Goal: Find specific page/section: Find specific page/section

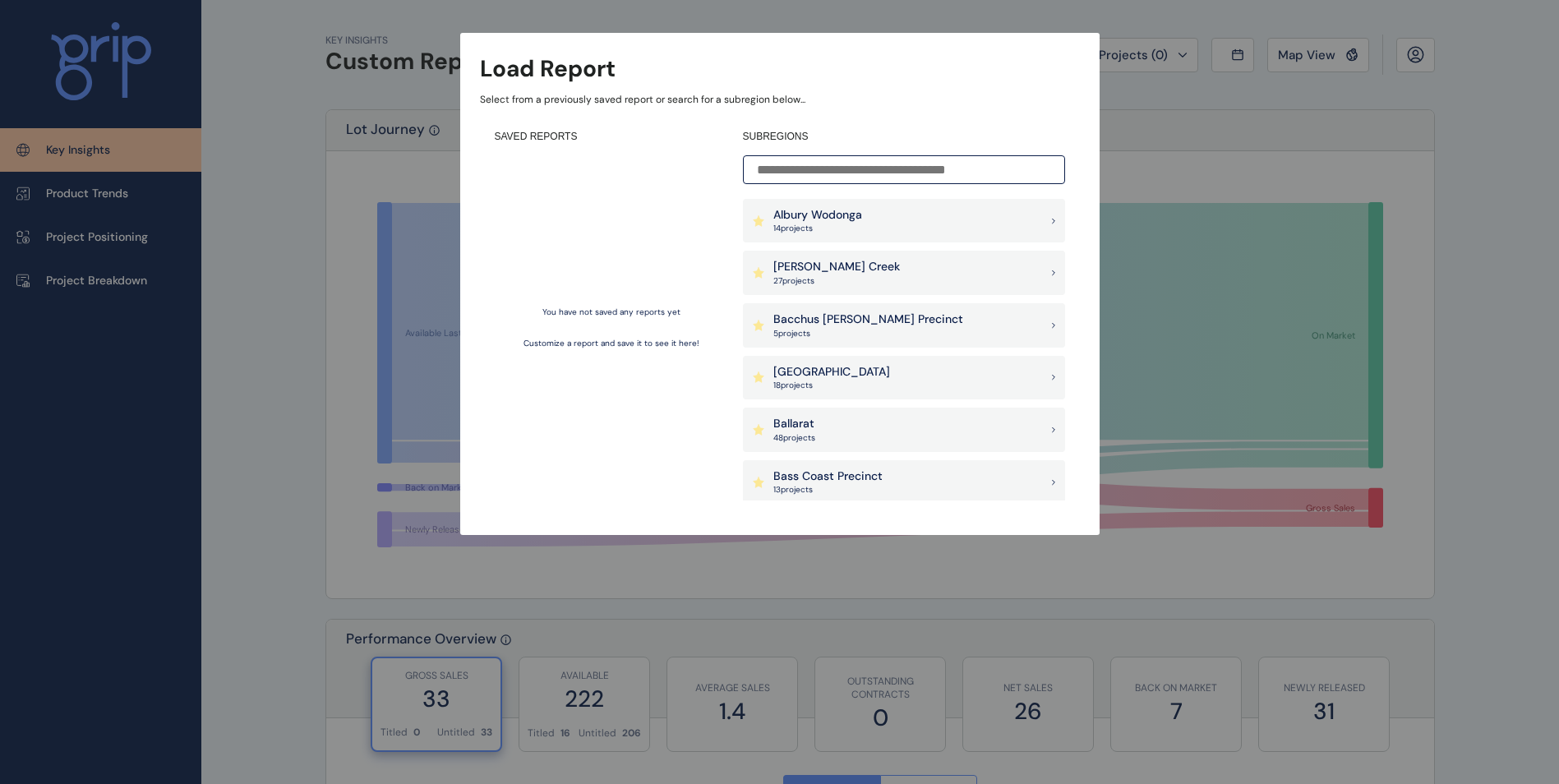
click at [1144, 108] on div "Load Report Select from a previously saved report or search for a subregion bel…" at bounding box center [779, 251] width 1559 height 502
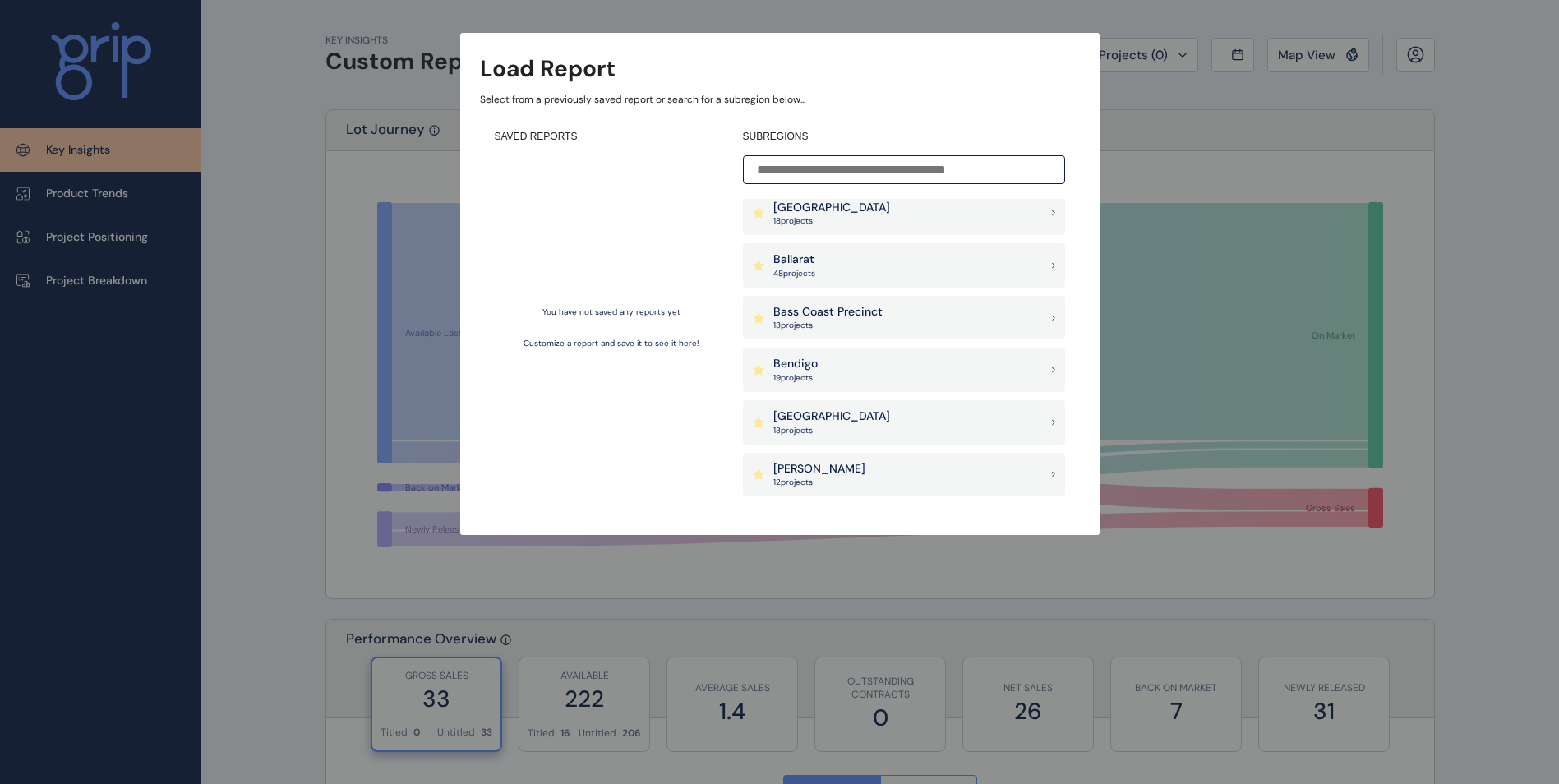
scroll to position [247, 0]
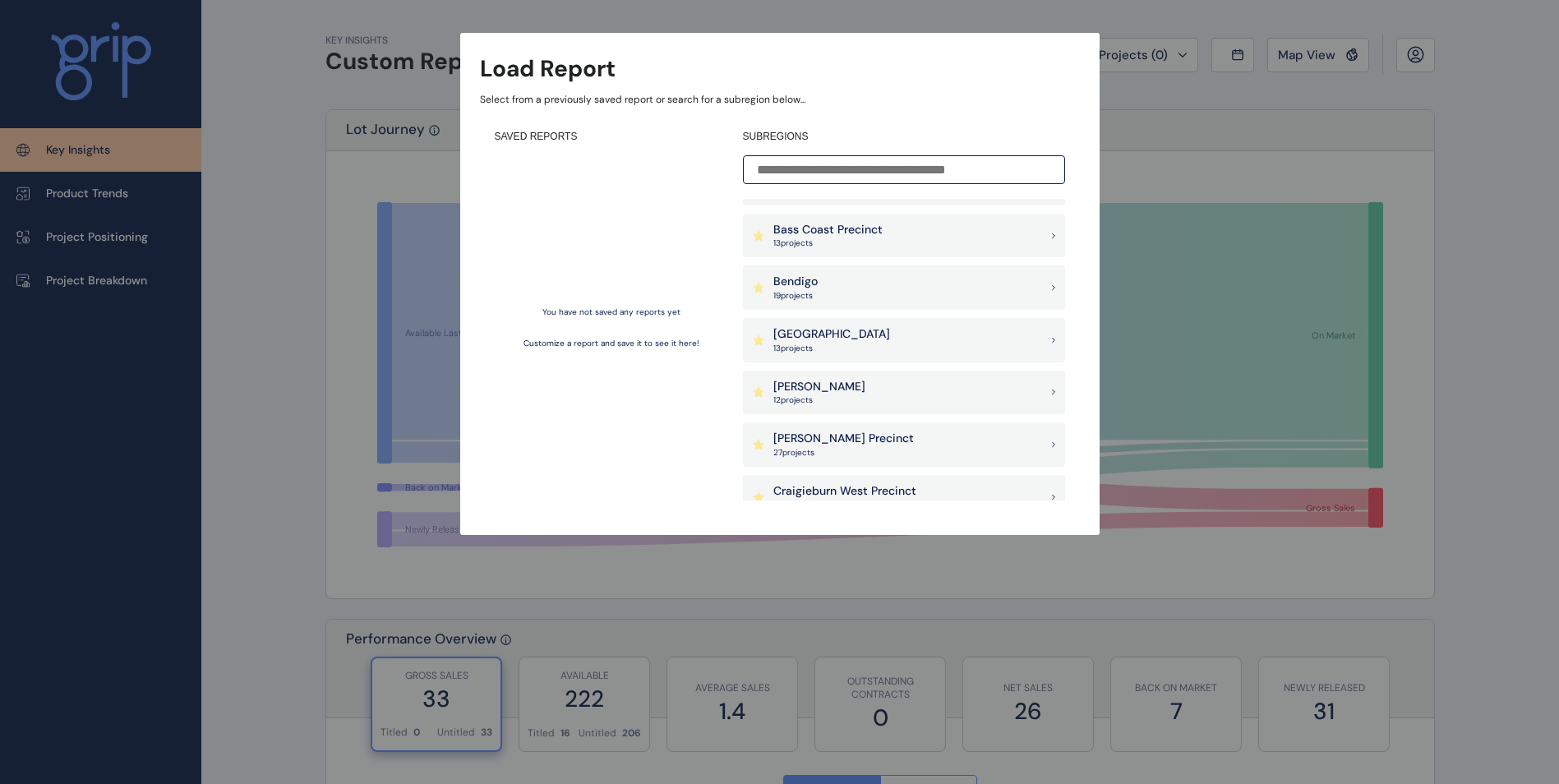
click at [886, 344] on p "13 project s" at bounding box center [831, 348] width 117 height 11
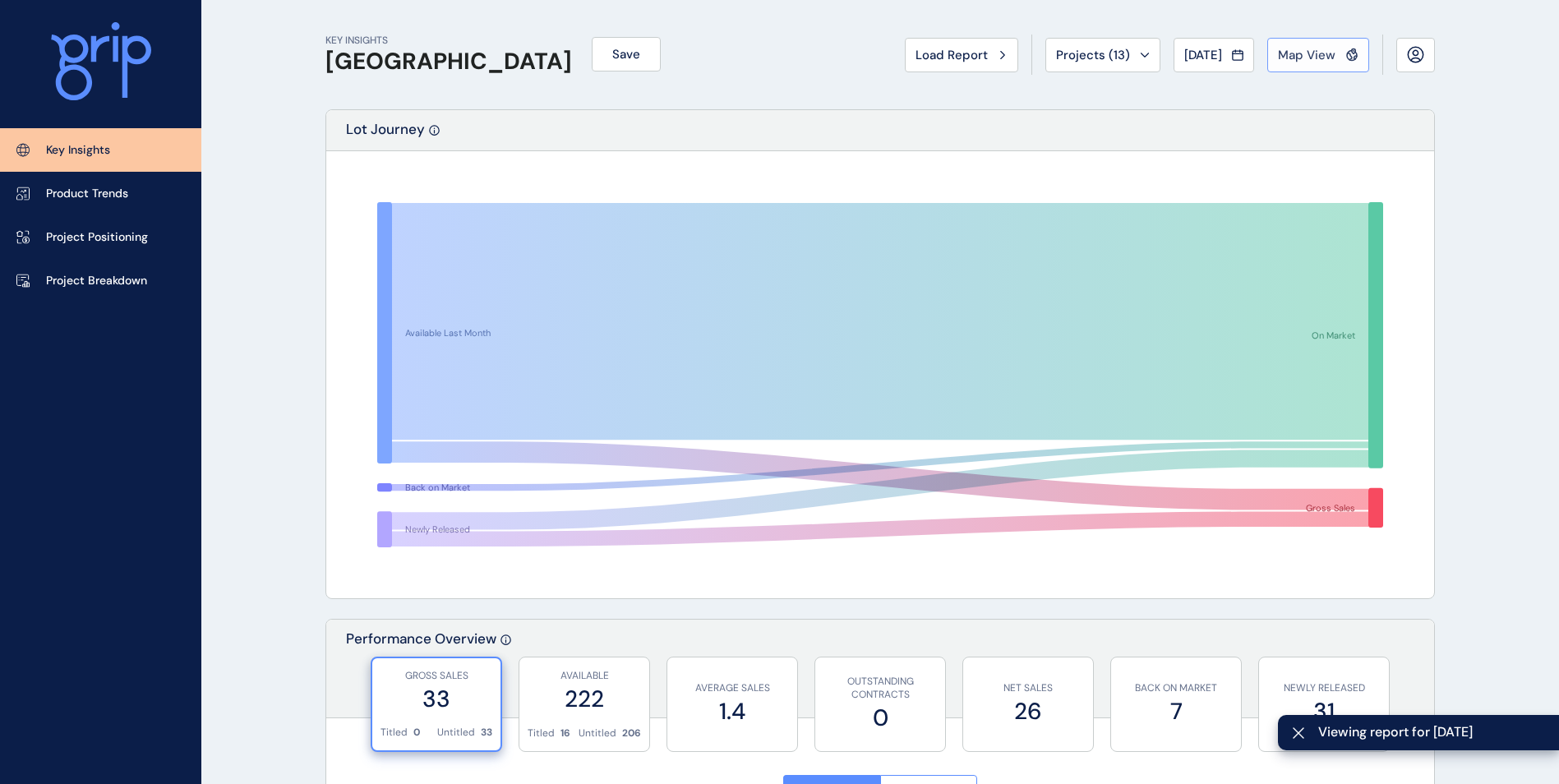
click at [1323, 71] on button "Map View" at bounding box center [1318, 55] width 102 height 34
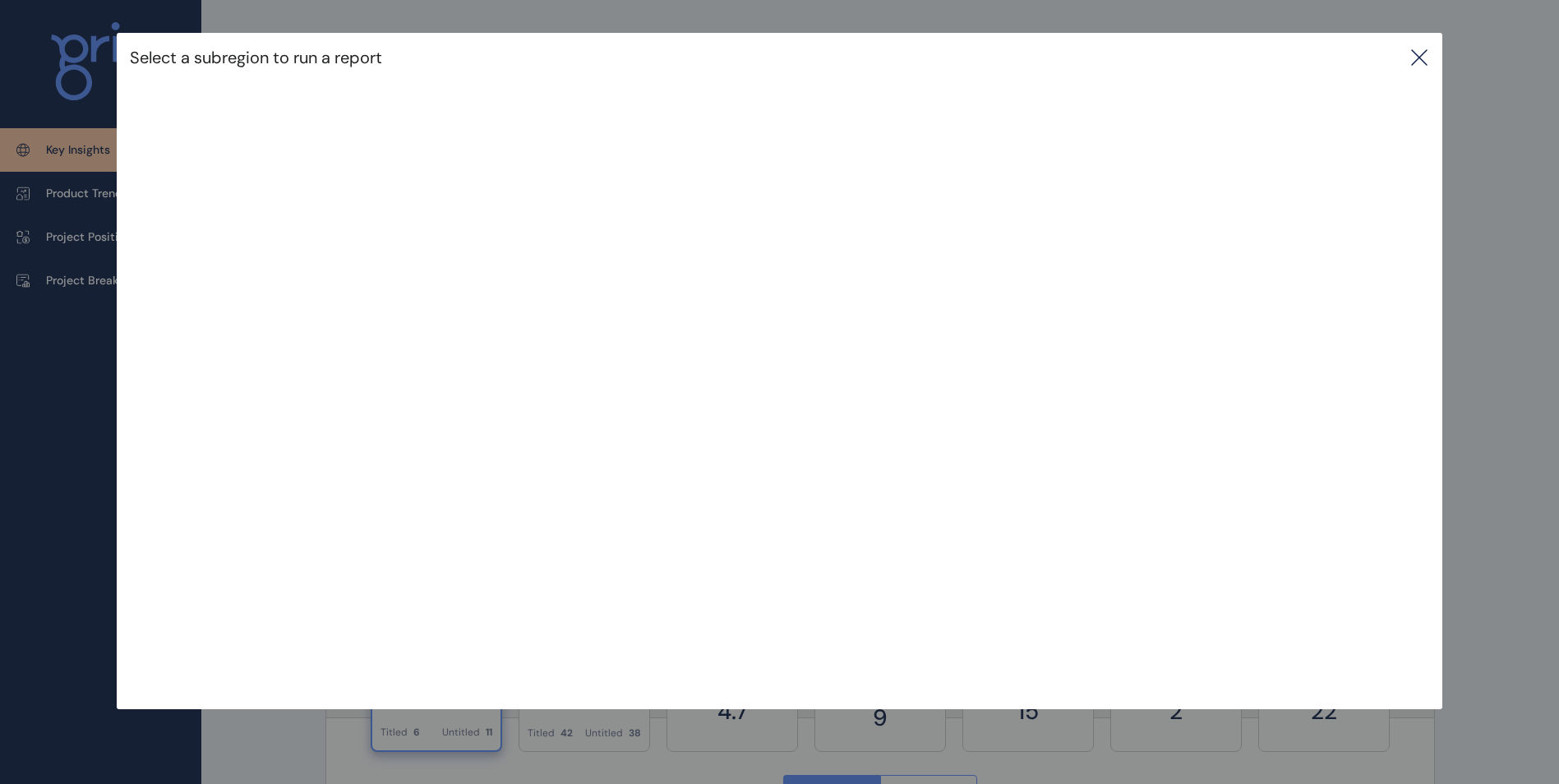
click at [1428, 51] on icon at bounding box center [1418, 57] width 20 height 20
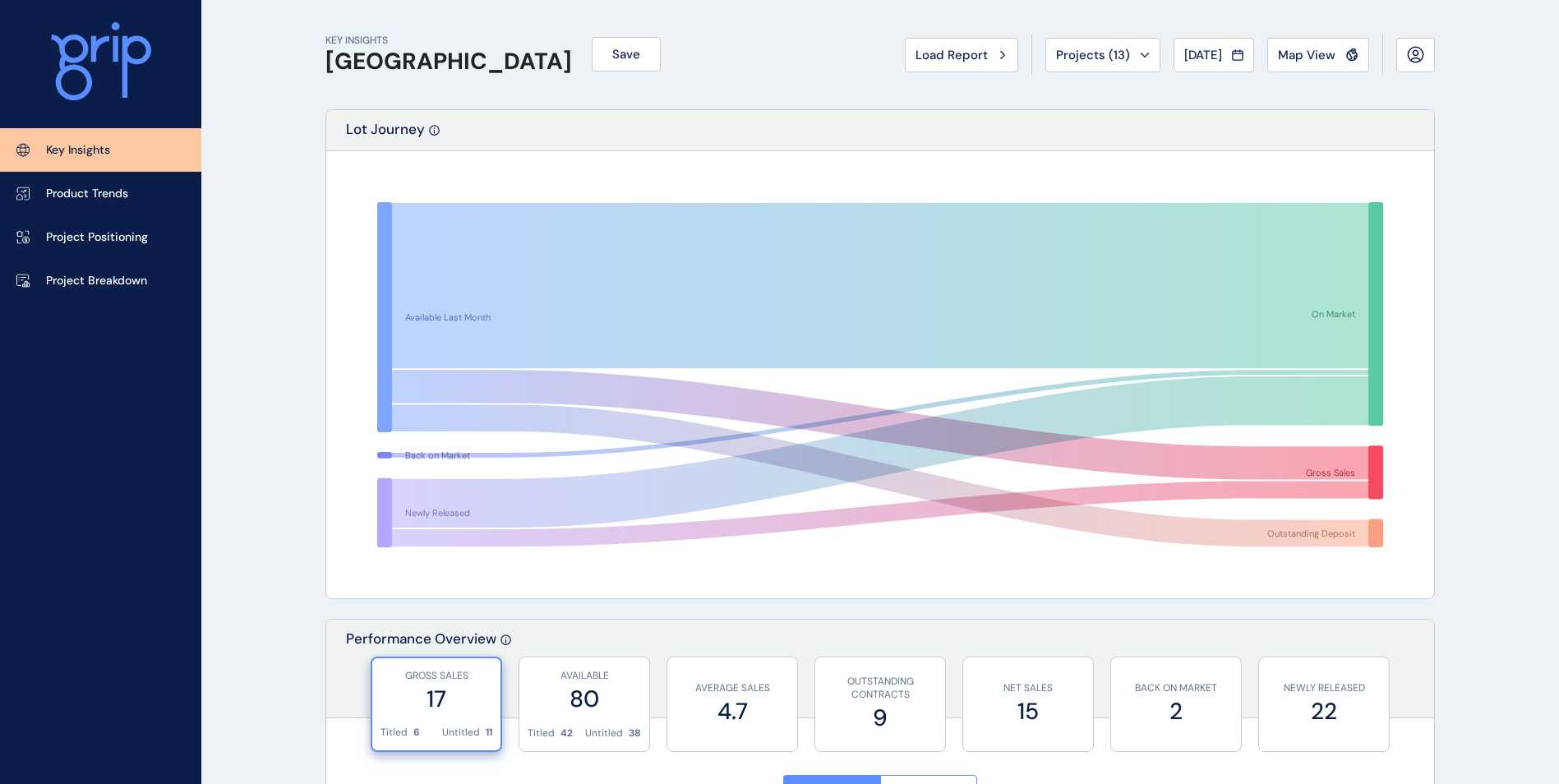
click at [1351, 57] on icon at bounding box center [1352, 55] width 13 height 14
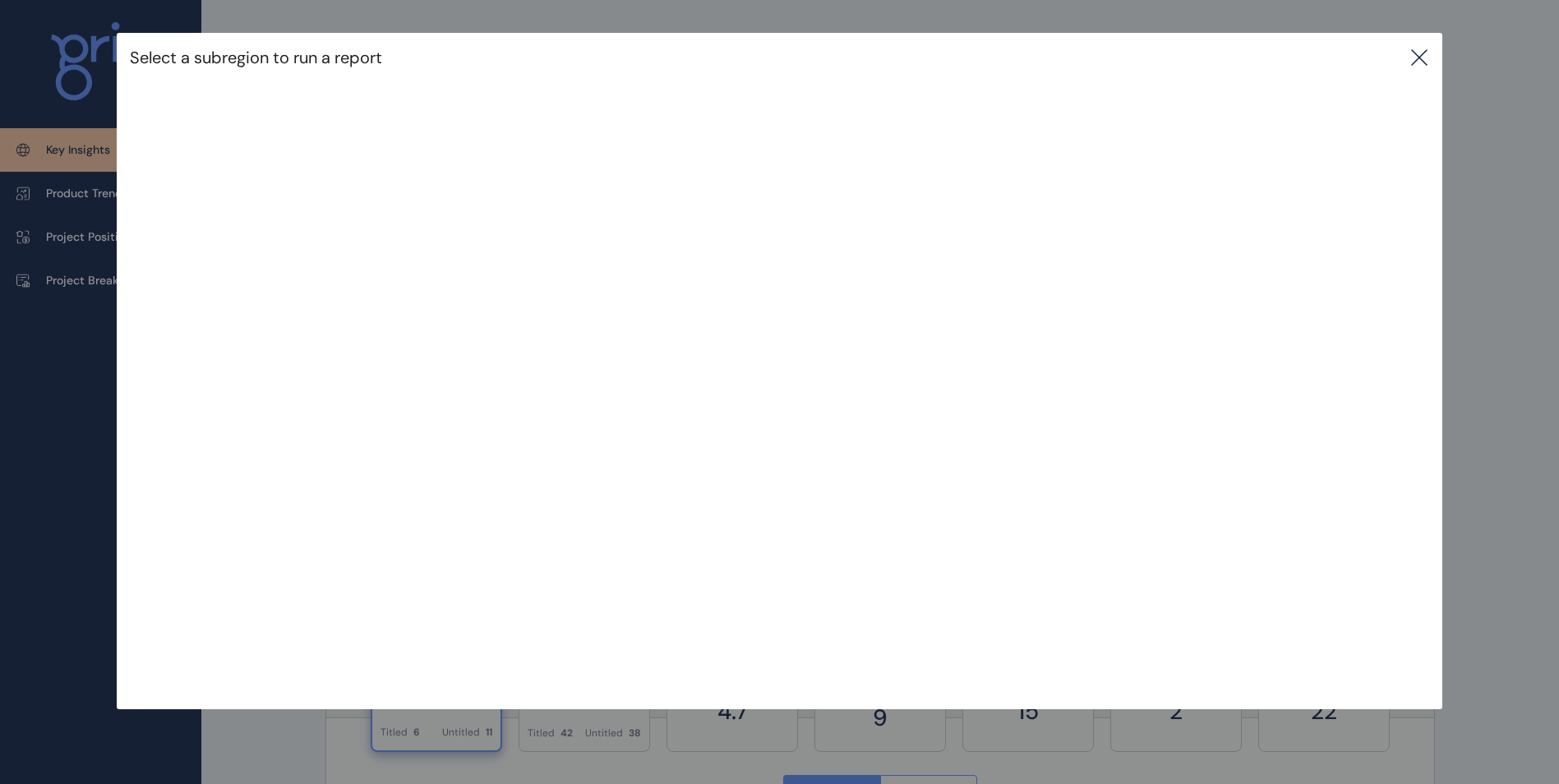
click at [1423, 52] on icon at bounding box center [1418, 57] width 20 height 20
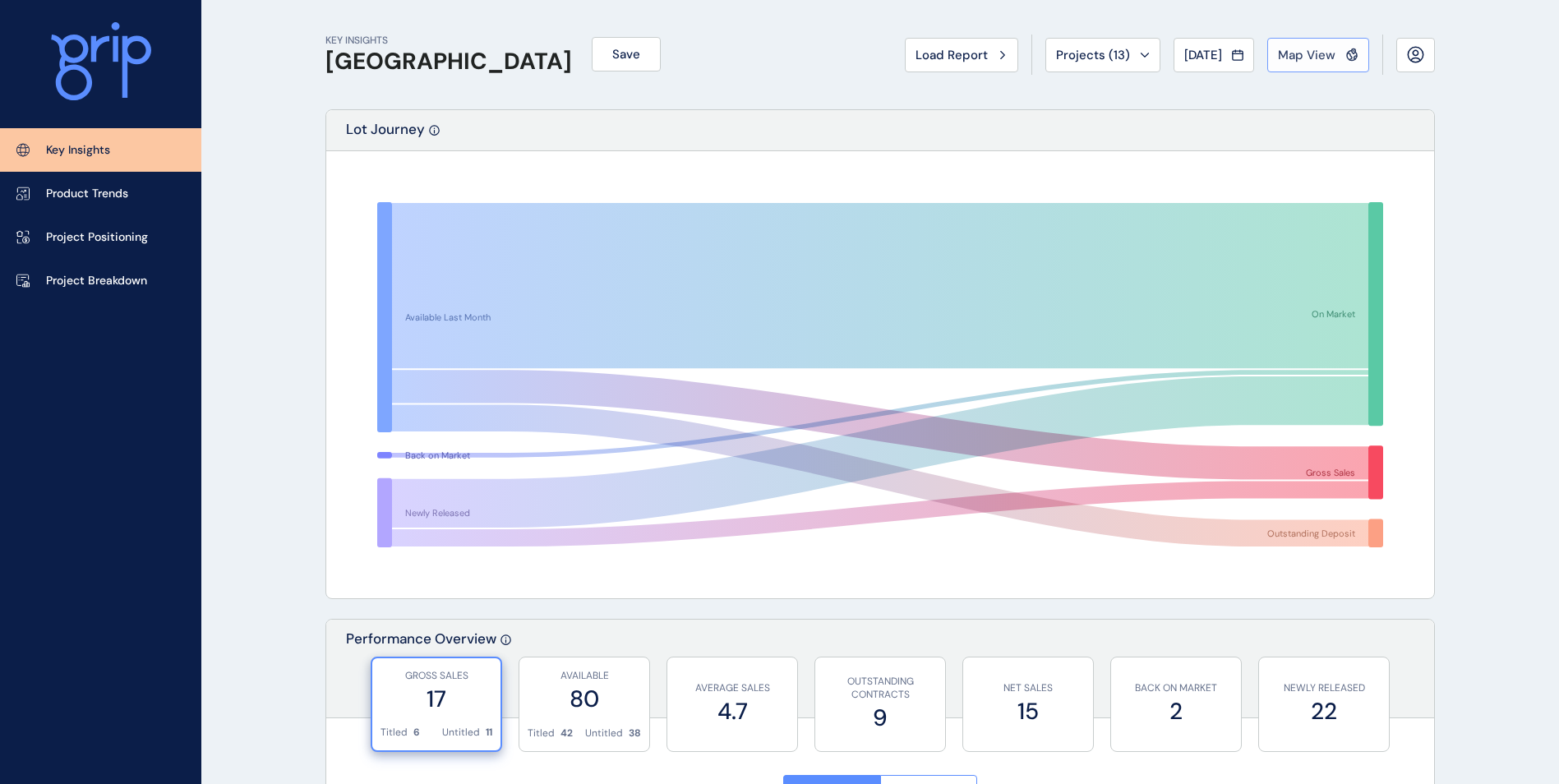
click at [1321, 49] on span "Map View" at bounding box center [1306, 55] width 57 height 16
